Goal: Contribute content

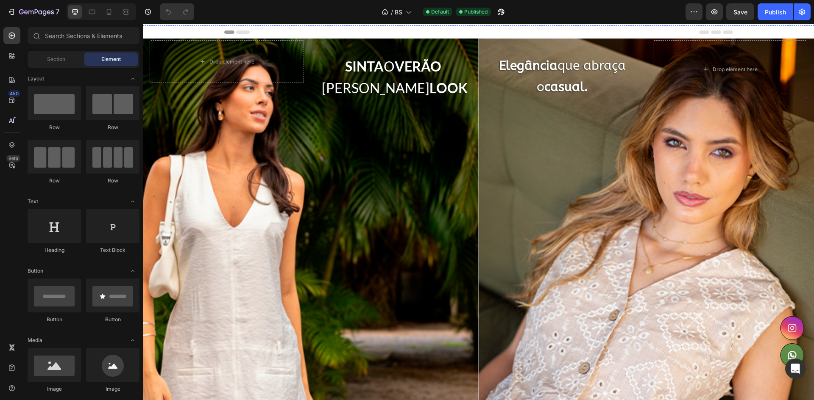
click at [345, 12] on img at bounding box center [478, 12] width 671 height 0
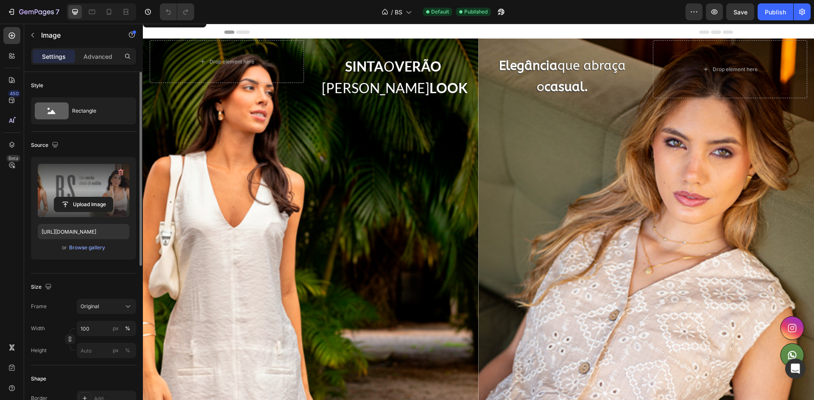
click at [93, 172] on label at bounding box center [84, 190] width 92 height 53
click at [93, 197] on input "file" at bounding box center [83, 204] width 58 height 14
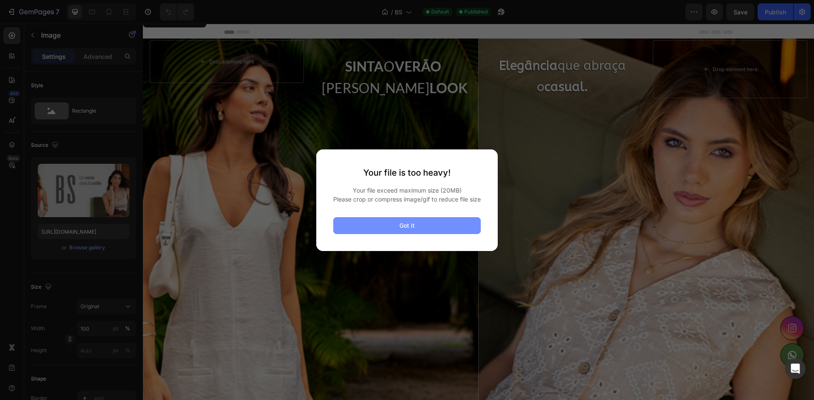
click at [397, 233] on button "Got it" at bounding box center [406, 225] width 147 height 17
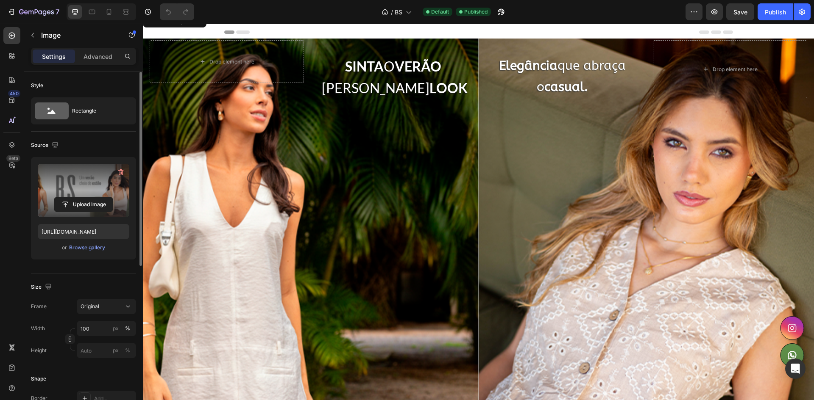
click at [68, 186] on label at bounding box center [84, 190] width 92 height 53
click at [68, 197] on input "file" at bounding box center [83, 204] width 58 height 14
type input "C:\fakepath\Prancheta-1_1_.webp"
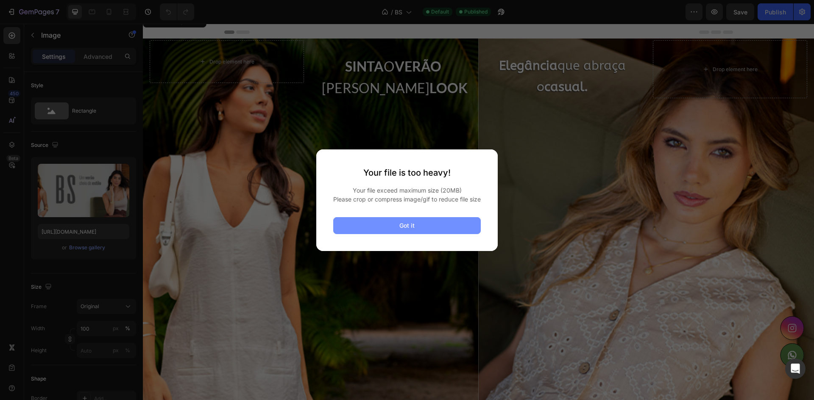
click at [397, 231] on button "Got it" at bounding box center [406, 225] width 147 height 17
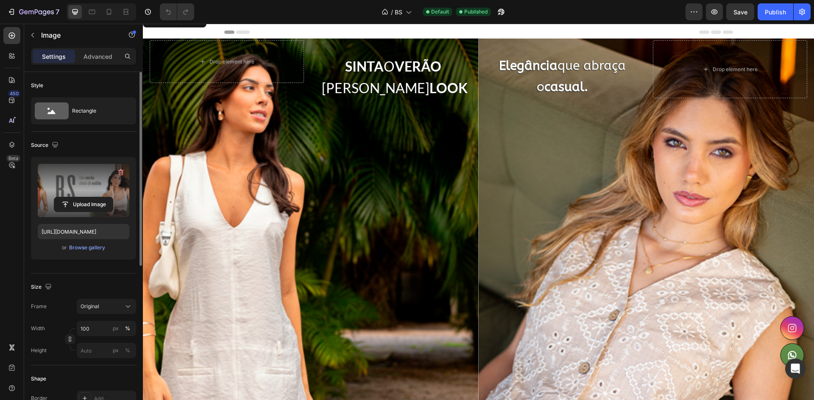
click at [88, 183] on label at bounding box center [84, 190] width 92 height 53
click at [88, 197] on input "file" at bounding box center [83, 204] width 58 height 14
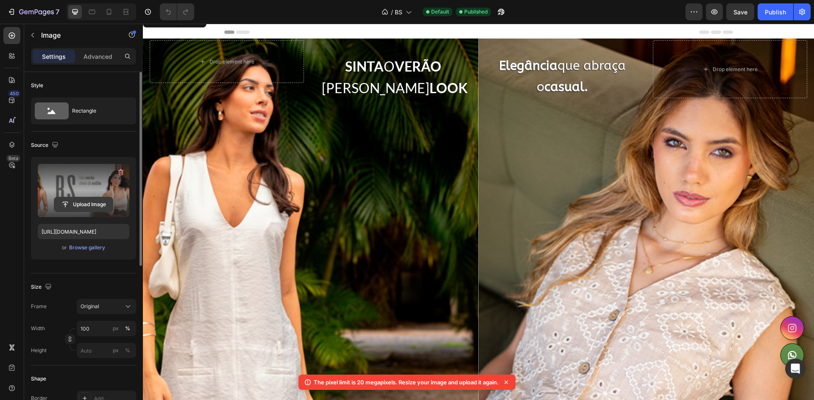
click at [90, 204] on input "file" at bounding box center [83, 204] width 58 height 14
click at [180, 12] on img at bounding box center [478, 12] width 671 height 0
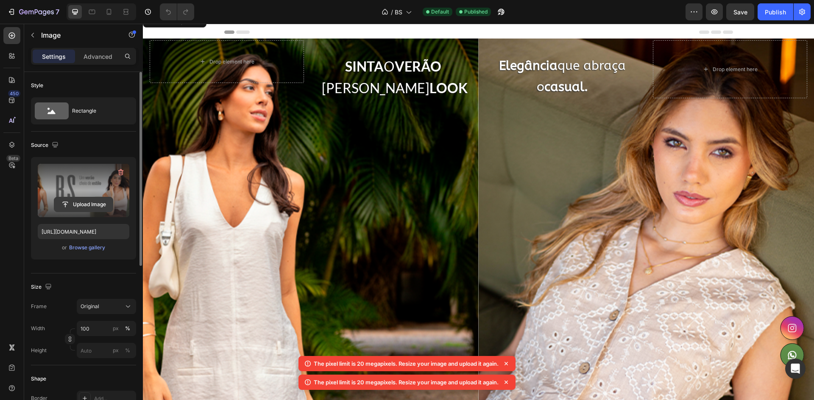
click at [99, 200] on input "file" at bounding box center [83, 204] width 58 height 14
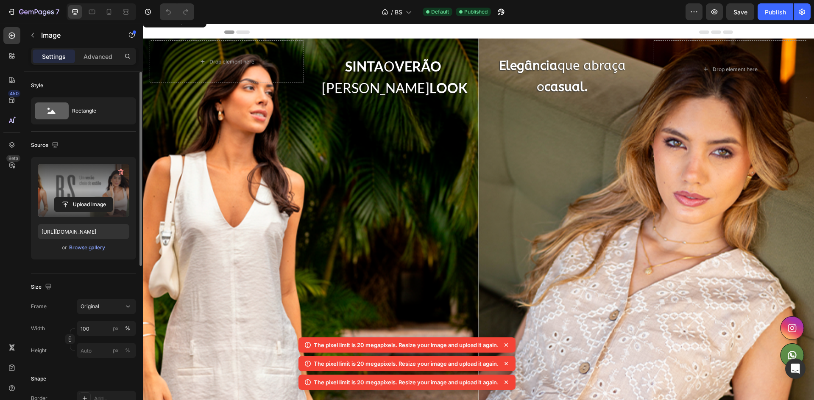
click at [97, 196] on label at bounding box center [84, 190] width 92 height 53
click at [97, 197] on input "file" at bounding box center [83, 204] width 58 height 14
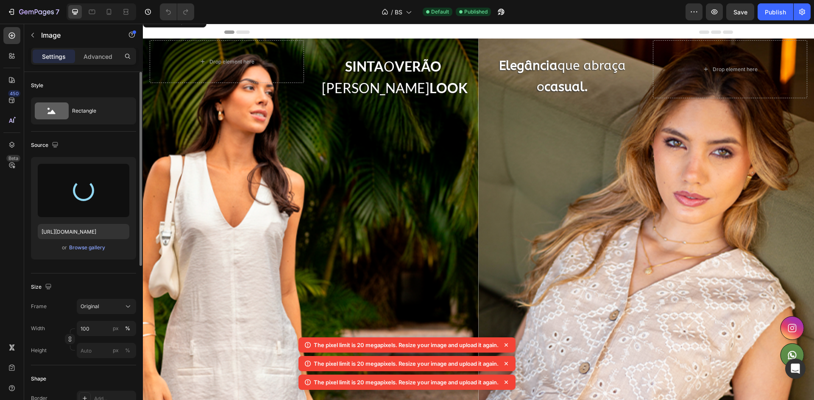
click at [508, 348] on icon at bounding box center [506, 345] width 8 height 8
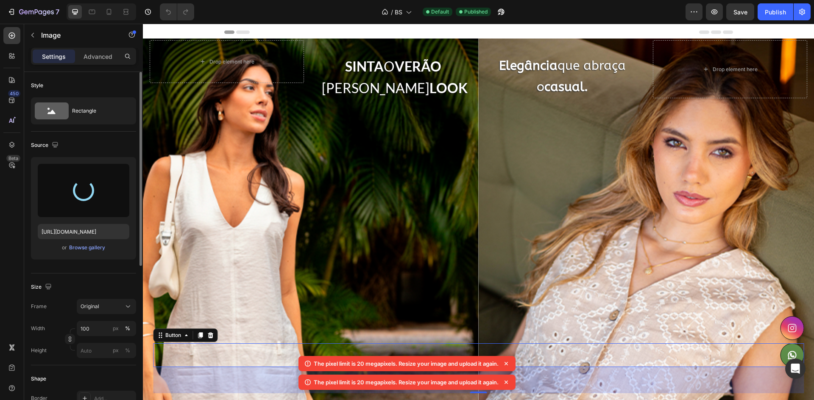
click at [508, 348] on div "Button 62" at bounding box center [478, 356] width 650 height 24
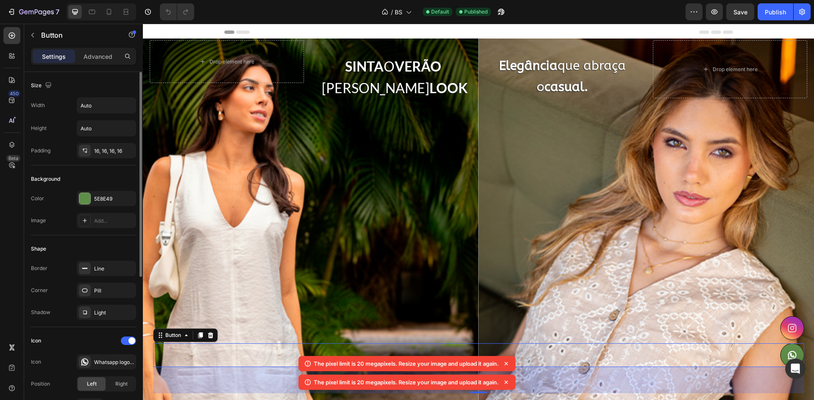
click at [508, 361] on icon at bounding box center [506, 364] width 8 height 8
click at [510, 373] on div "The pixel limit is 20 megapixels. Resize your image and upload it again. The pi…" at bounding box center [406, 374] width 217 height 37
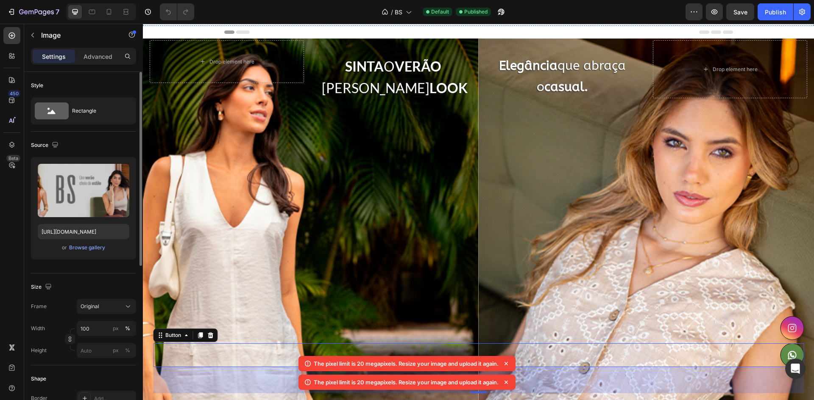
click at [420, 12] on img at bounding box center [478, 12] width 671 height 0
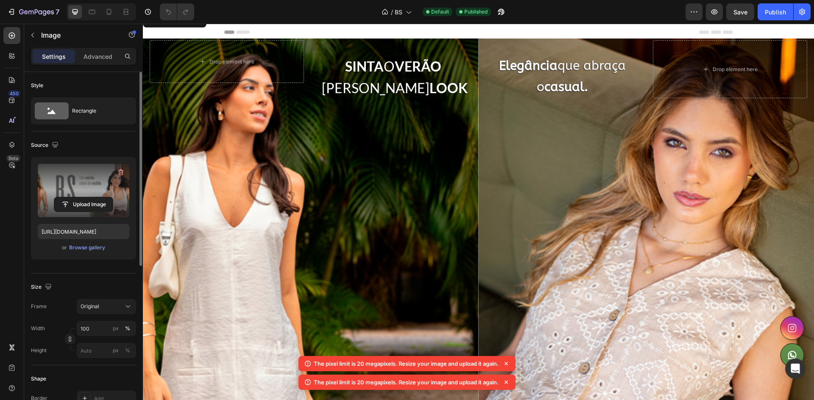
click at [86, 188] on label at bounding box center [84, 190] width 92 height 53
click at [86, 197] on input "file" at bounding box center [83, 204] width 58 height 14
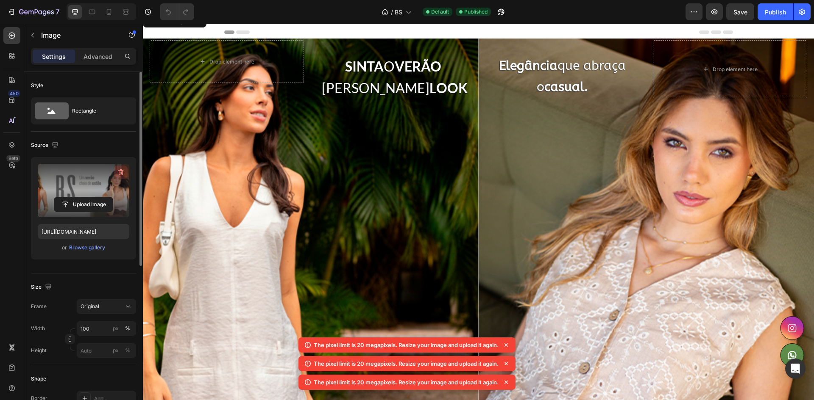
click at [121, 170] on icon "button" at bounding box center [121, 172] width 6 height 6
click at [89, 194] on input "file" at bounding box center [83, 190] width 58 height 14
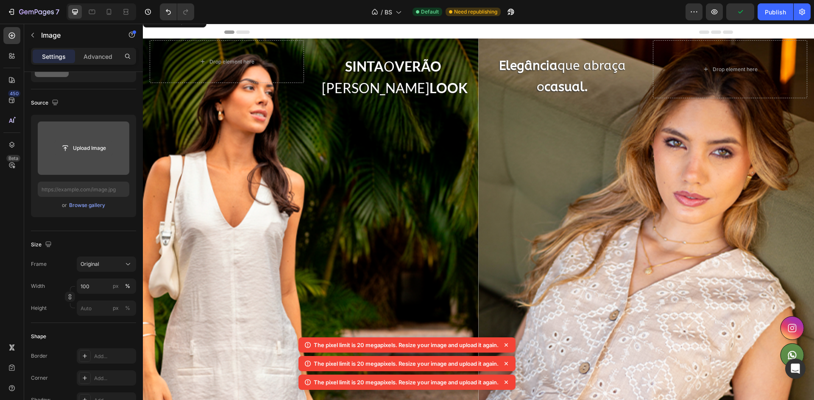
click at [113, 149] on button "Upload Image" at bounding box center [83, 148] width 59 height 15
click at [112, 149] on input "file" at bounding box center [83, 148] width 58 height 14
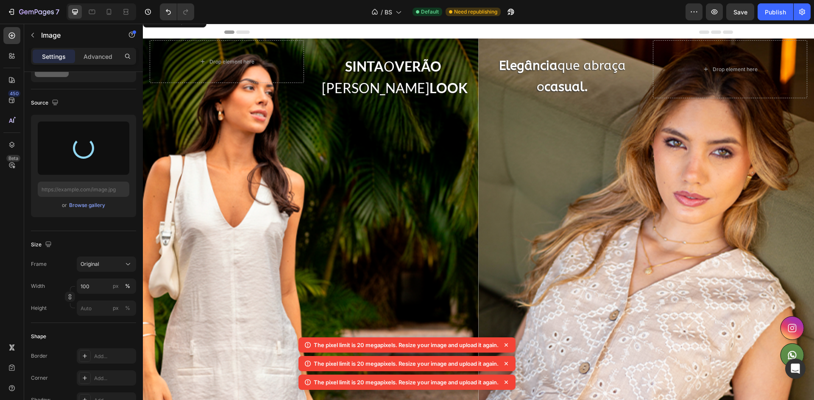
type input "[URL][DOMAIN_NAME]"
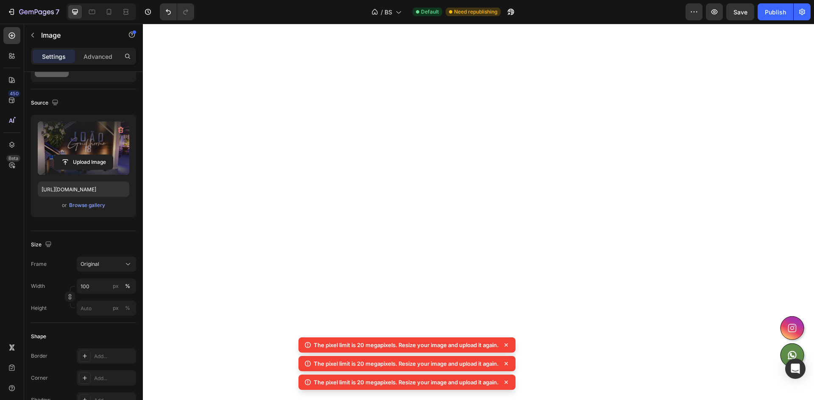
click at [78, 149] on label at bounding box center [84, 148] width 92 height 53
click at [78, 155] on input "file" at bounding box center [83, 162] width 58 height 14
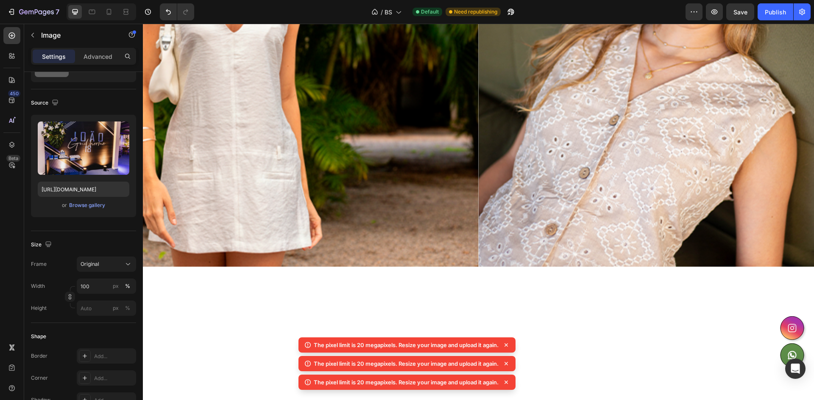
scroll to position [127, 0]
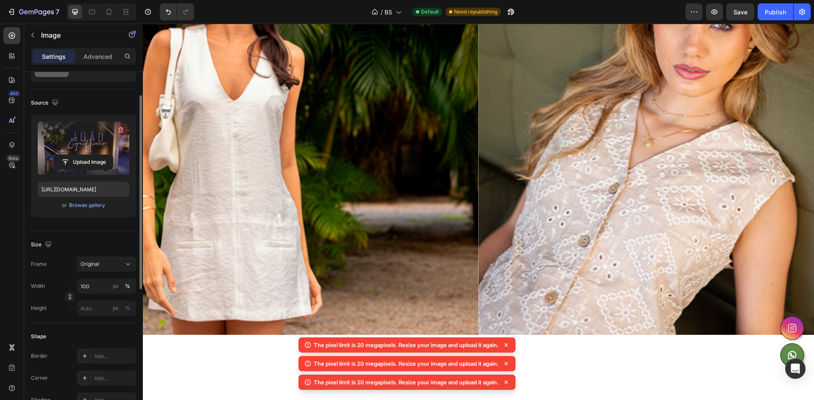
click at [121, 126] on icon "button" at bounding box center [121, 130] width 8 height 8
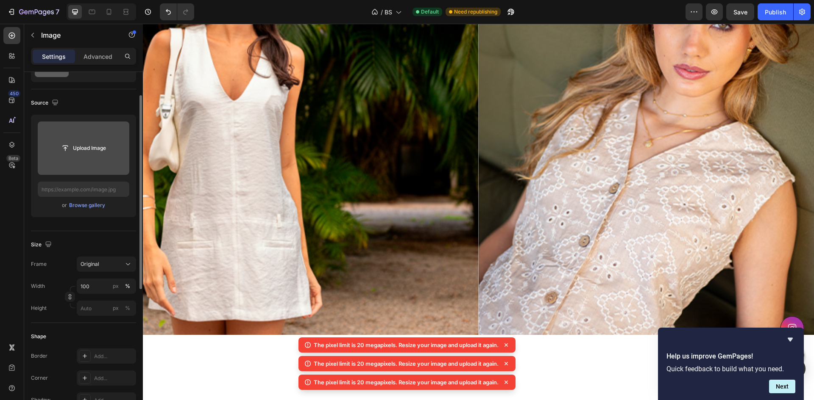
click at [91, 140] on input "file" at bounding box center [84, 148] width 92 height 53
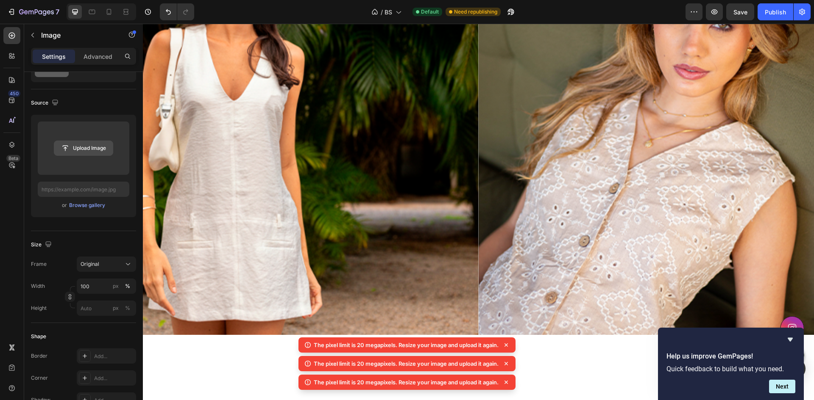
click at [81, 147] on input "file" at bounding box center [83, 148] width 58 height 14
click at [507, 344] on icon at bounding box center [505, 345] width 3 height 3
click at [509, 346] on icon at bounding box center [506, 345] width 8 height 8
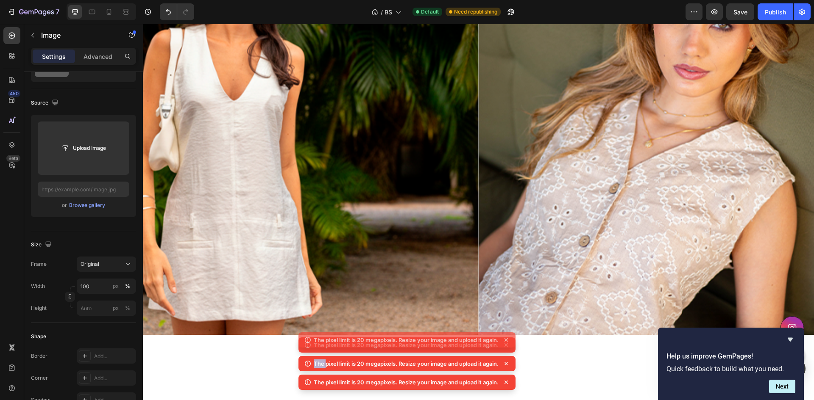
click at [509, 346] on div "The pixel limit is 20 megapixels. Resize your image and upload it again. The pi…" at bounding box center [406, 356] width 217 height 75
click at [509, 346] on icon at bounding box center [506, 345] width 8 height 8
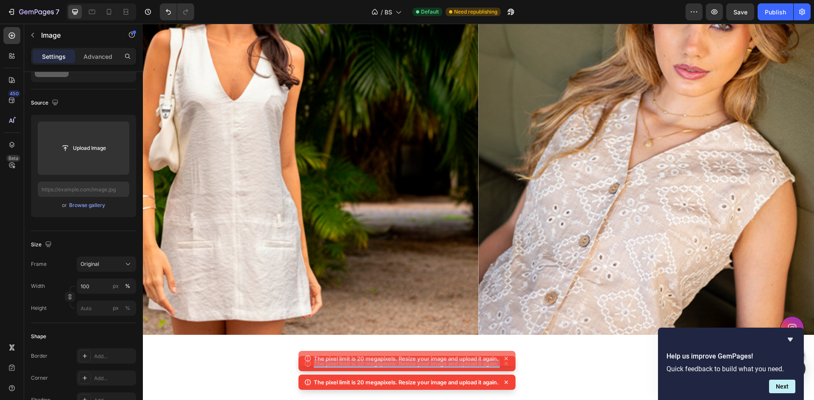
click at [509, 346] on div "The pixel limit is 20 megapixels. Resize your image and upload it again. The pi…" at bounding box center [406, 366] width 217 height 56
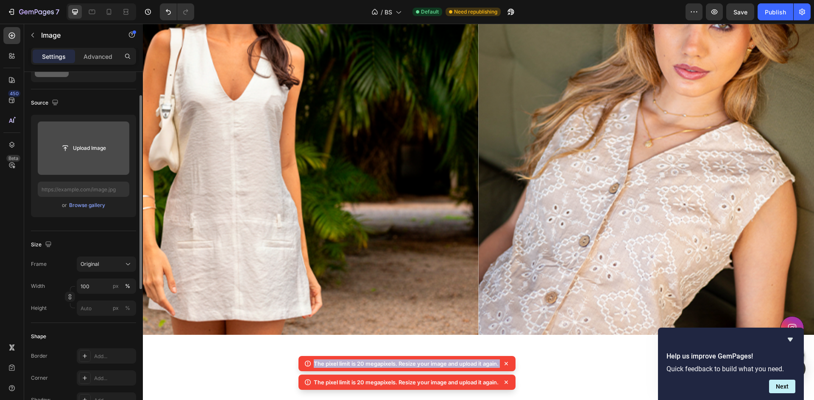
click at [87, 135] on input "file" at bounding box center [84, 148] width 92 height 53
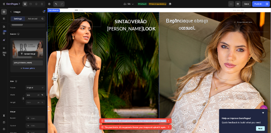
scroll to position [0, 0]
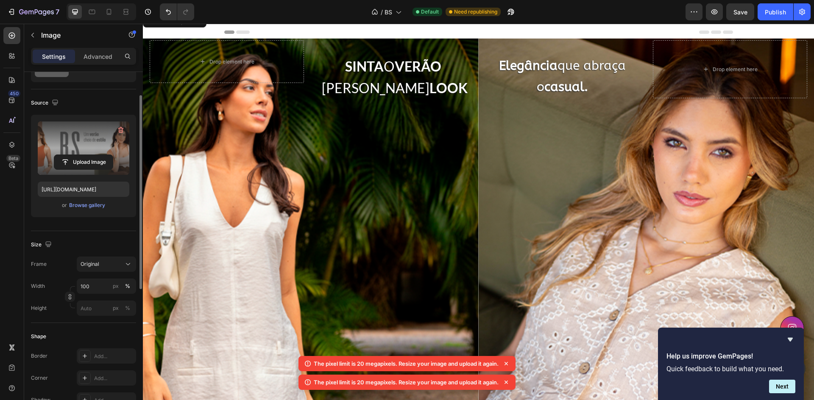
click at [72, 150] on label at bounding box center [84, 148] width 92 height 53
click at [72, 155] on input "file" at bounding box center [83, 162] width 58 height 14
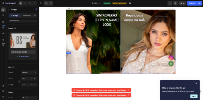
scroll to position [42, 0]
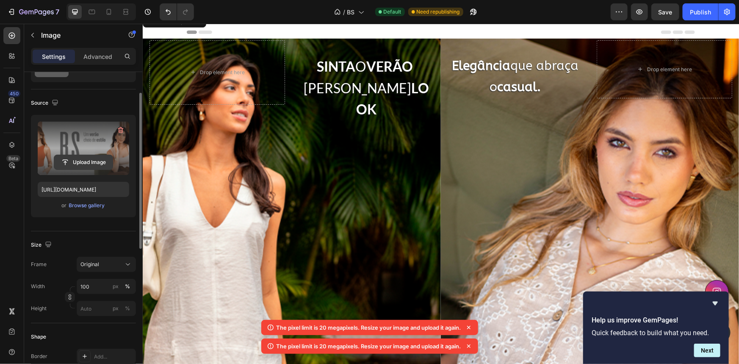
click at [92, 161] on input "file" at bounding box center [83, 162] width 58 height 14
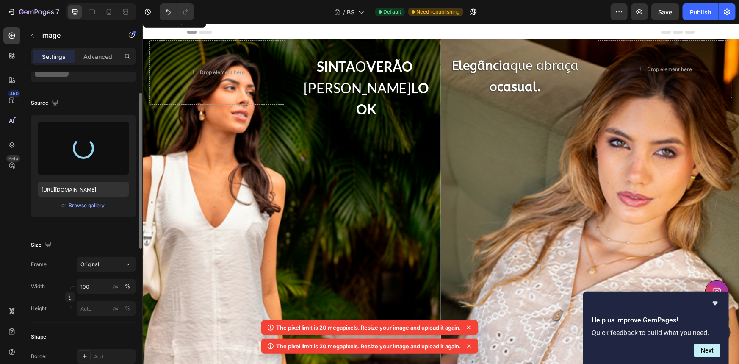
type input "[URL][DOMAIN_NAME]"
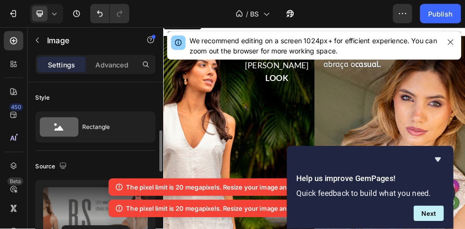
scroll to position [34, 0]
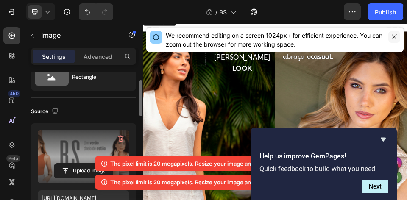
click at [397, 39] on button "button" at bounding box center [394, 37] width 12 height 12
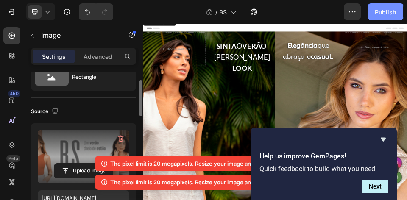
click at [396, 9] on button "Publish" at bounding box center [385, 11] width 36 height 17
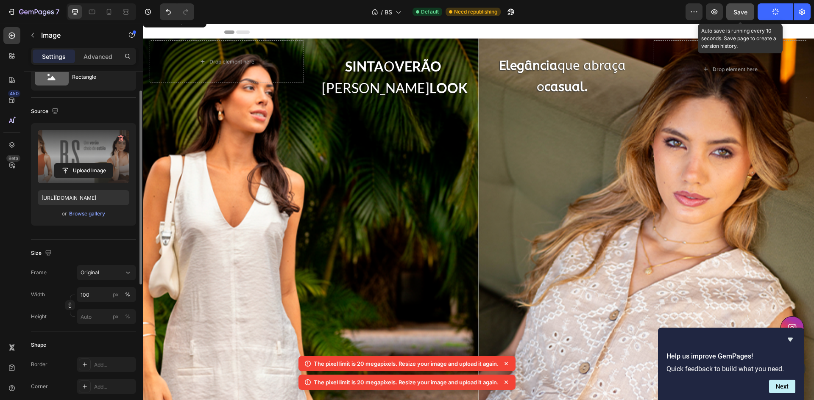
click at [740, 14] on span "Save" at bounding box center [740, 11] width 14 height 7
drag, startPoint x: 727, startPoint y: 19, endPoint x: 705, endPoint y: 24, distance: 22.4
